Goal: Task Accomplishment & Management: Manage account settings

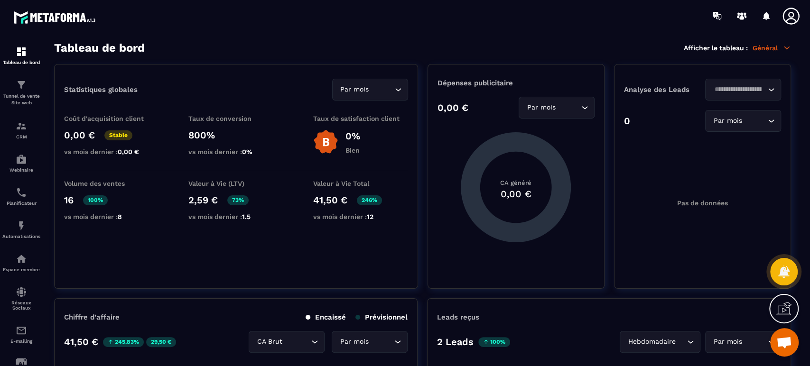
click at [790, 11] on icon at bounding box center [790, 16] width 19 height 19
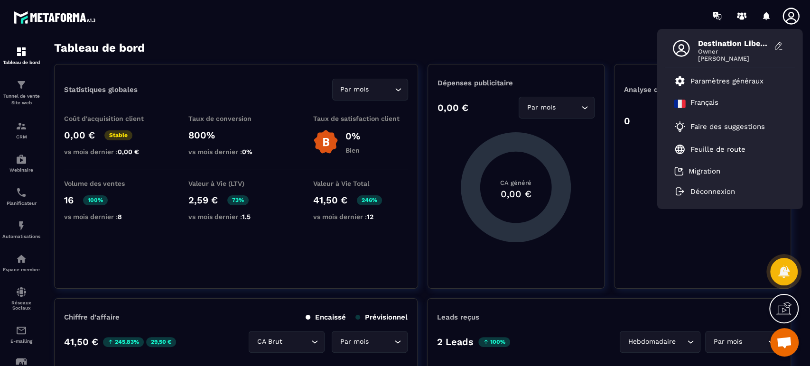
click at [725, 80] on p "Paramètres généraux" at bounding box center [726, 81] width 73 height 9
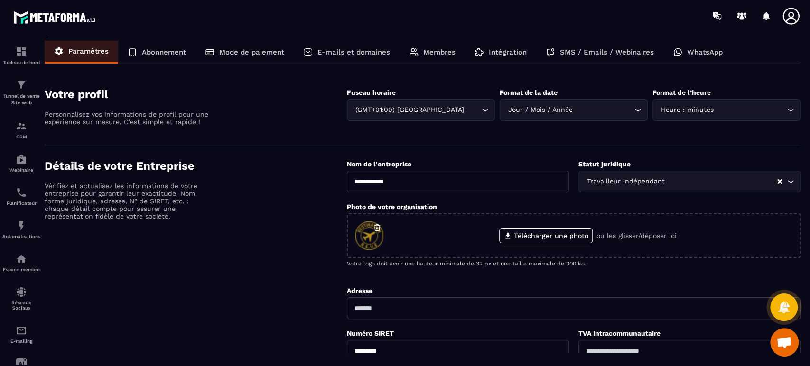
click at [269, 51] on p "Mode de paiement" at bounding box center [251, 52] width 65 height 9
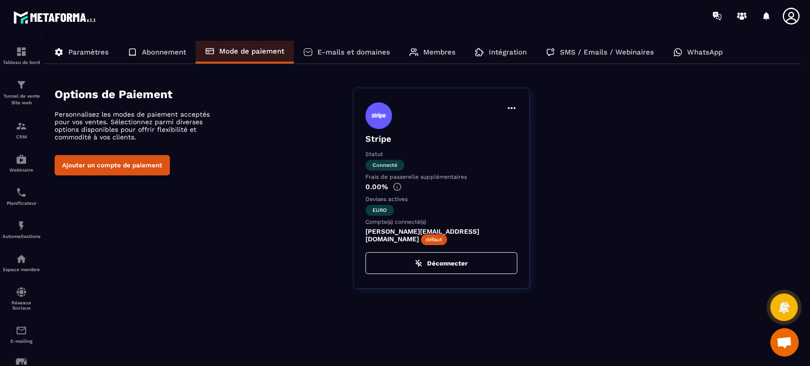
click at [793, 9] on icon at bounding box center [790, 16] width 17 height 17
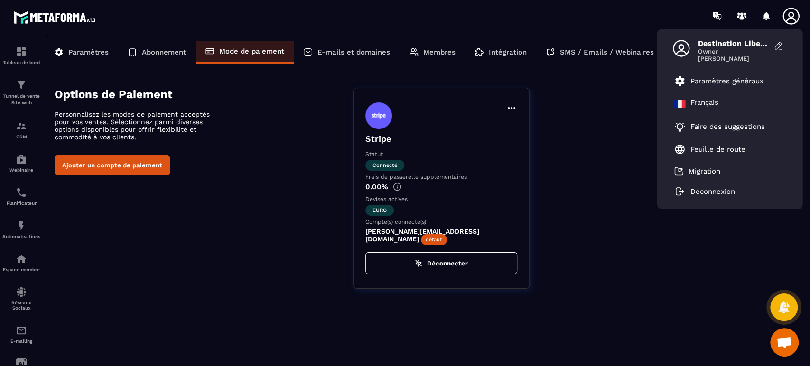
click at [711, 18] on icon at bounding box center [716, 16] width 15 height 15
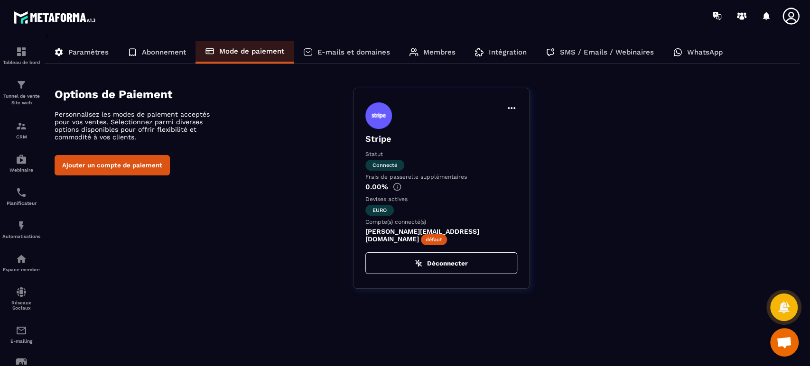
click at [747, 16] on icon at bounding box center [741, 16] width 15 height 15
click at [788, 303] on icon at bounding box center [783, 307] width 13 height 13
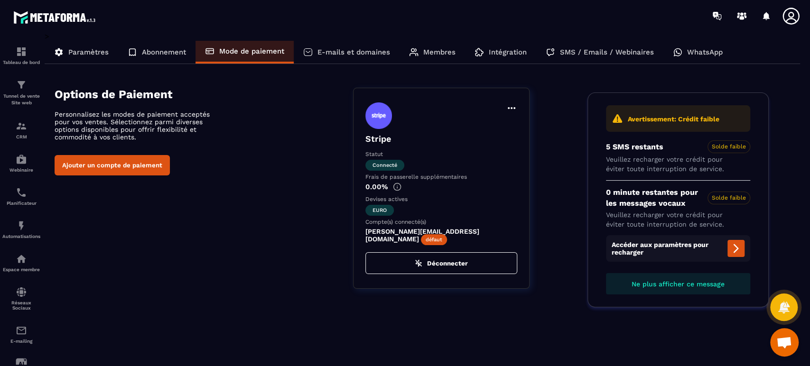
click at [780, 342] on span "Ouvrir le chat" at bounding box center [784, 343] width 16 height 13
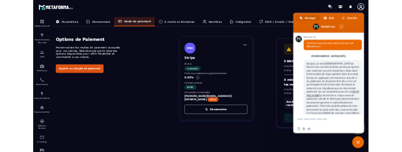
scroll to position [407, 0]
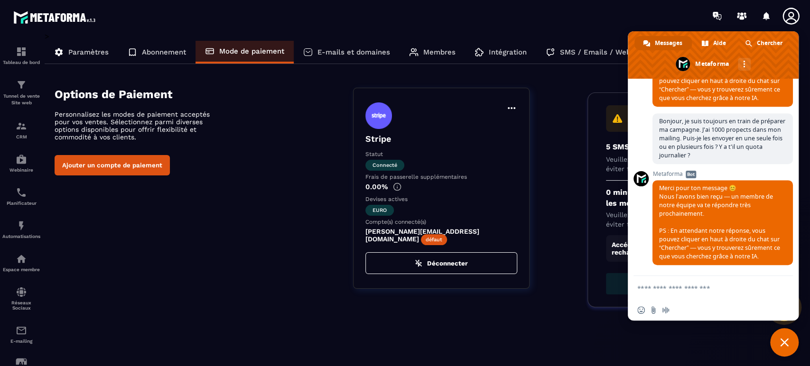
click at [786, 346] on span "Fermer le chat" at bounding box center [784, 342] width 9 height 9
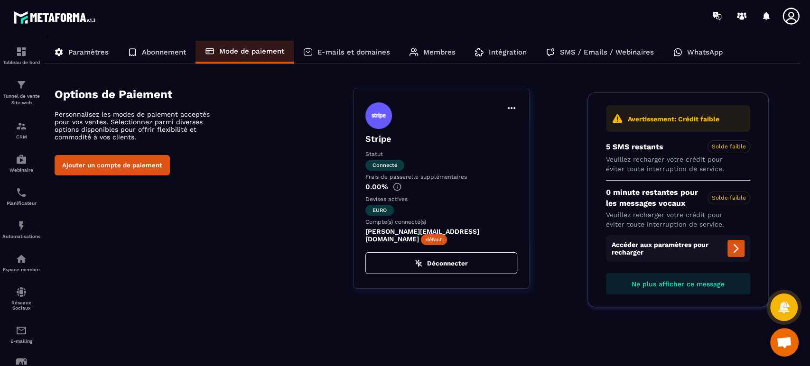
click at [784, 307] on icon at bounding box center [783, 307] width 11 height 12
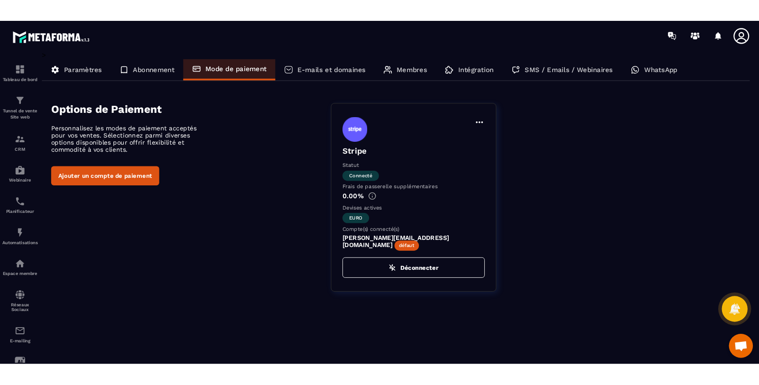
scroll to position [307, 0]
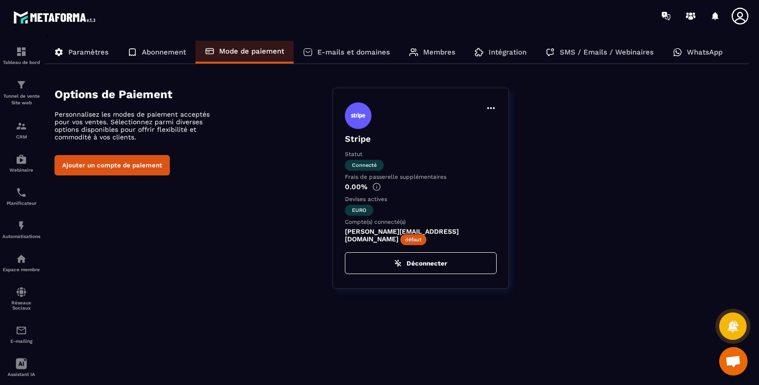
click at [128, 218] on div "Options de Paiement Personnalisez les modes de paiement acceptés pour vos vente…" at bounding box center [402, 188] width 695 height 201
